Goal: Navigation & Orientation: Go to known website

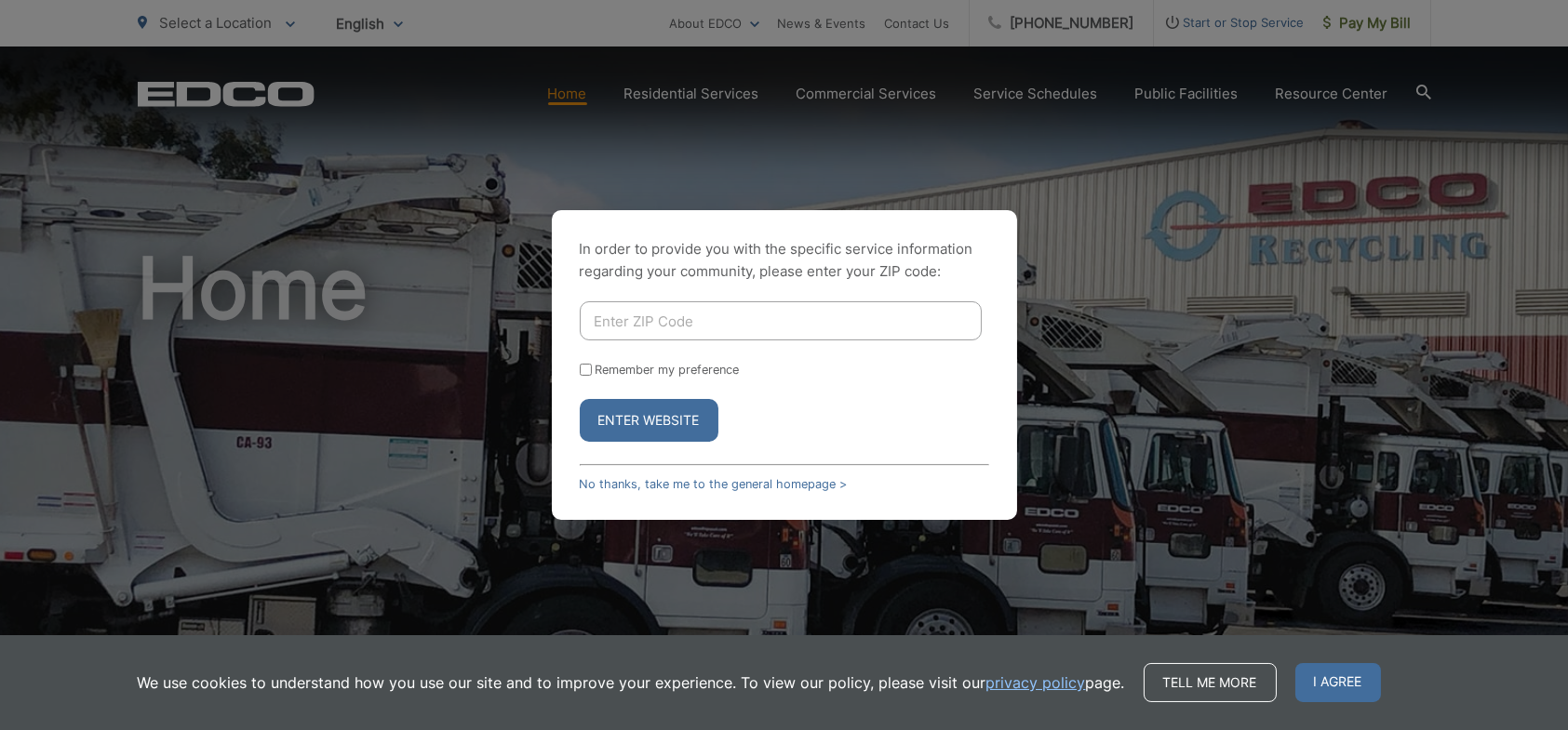
click at [1163, 294] on div "In order to provide you with the specific service information regarding your co…" at bounding box center [784, 365] width 1568 height 730
click at [906, 140] on div "In order to provide you with the specific service information regarding your co…" at bounding box center [784, 365] width 1568 height 730
click at [764, 310] on input "Enter ZIP Code" at bounding box center [781, 320] width 402 height 39
type input "92069"
click at [583, 368] on input "Remember my preference" at bounding box center [586, 369] width 12 height 12
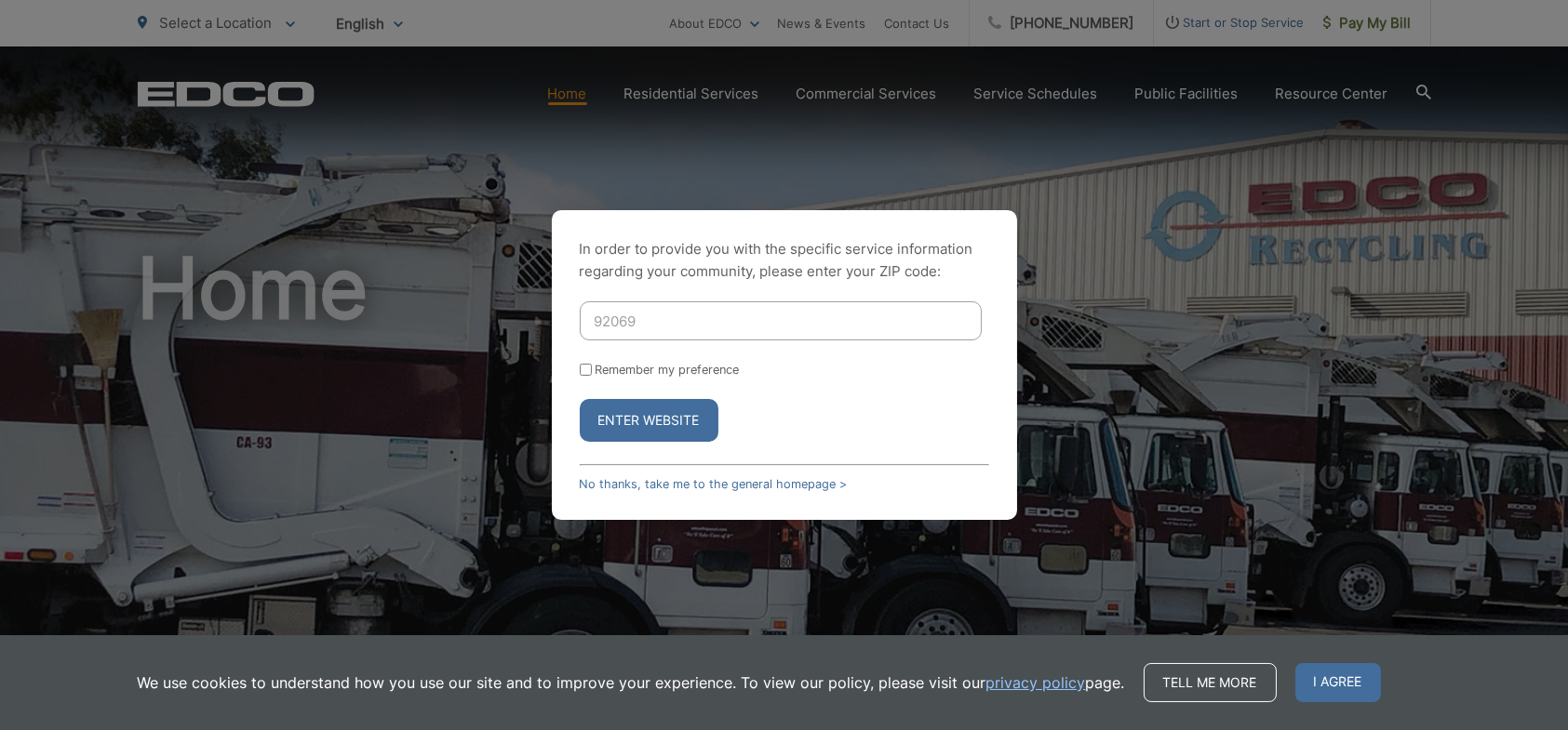
checkbox input "true"
click at [673, 423] on button "Enter Website" at bounding box center [649, 420] width 139 height 42
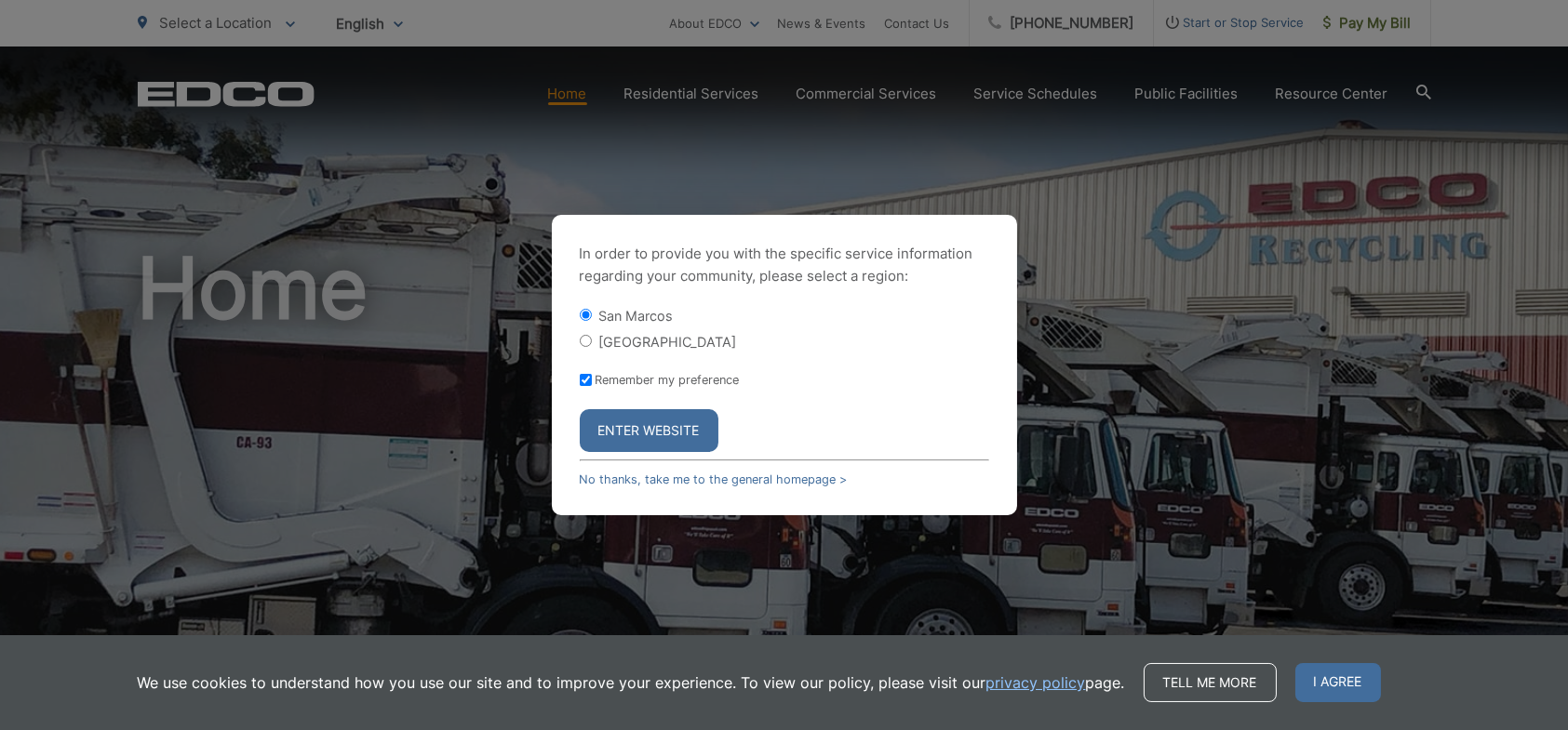
click at [656, 436] on button "Enter Website" at bounding box center [649, 430] width 139 height 42
